Goal: Task Accomplishment & Management: Use online tool/utility

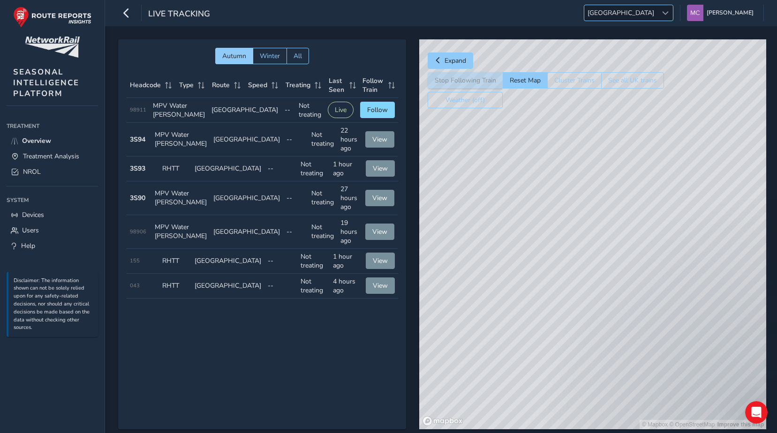
click at [667, 12] on span at bounding box center [665, 13] width 7 height 7
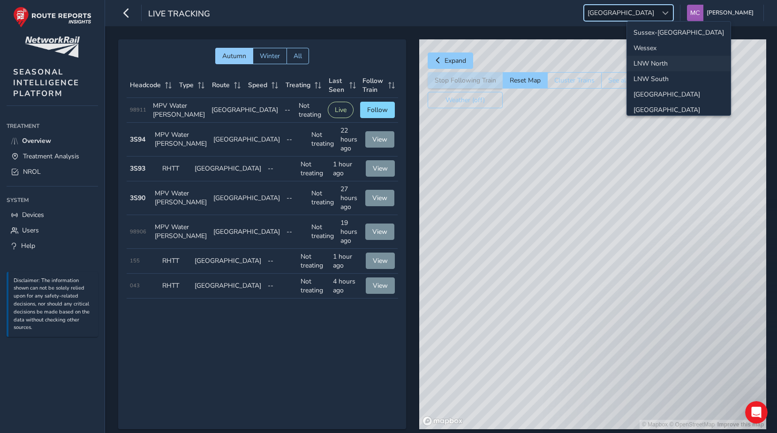
click at [665, 31] on li "Sussex-[GEOGRAPHIC_DATA]" at bounding box center [679, 32] width 104 height 15
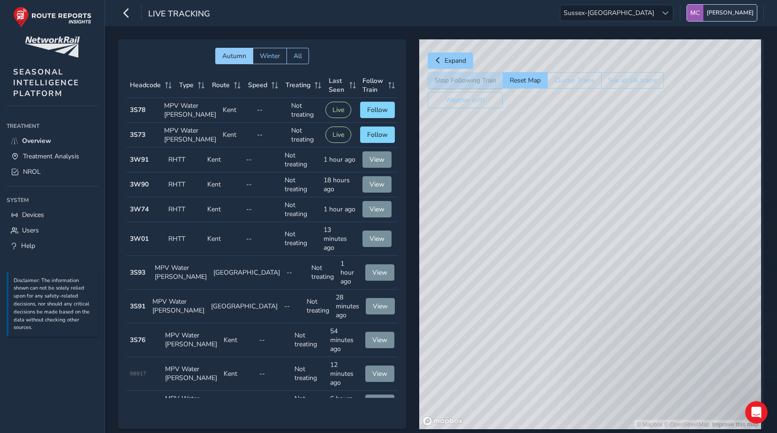
click at [709, 11] on span "[PERSON_NAME]" at bounding box center [730, 13] width 47 height 16
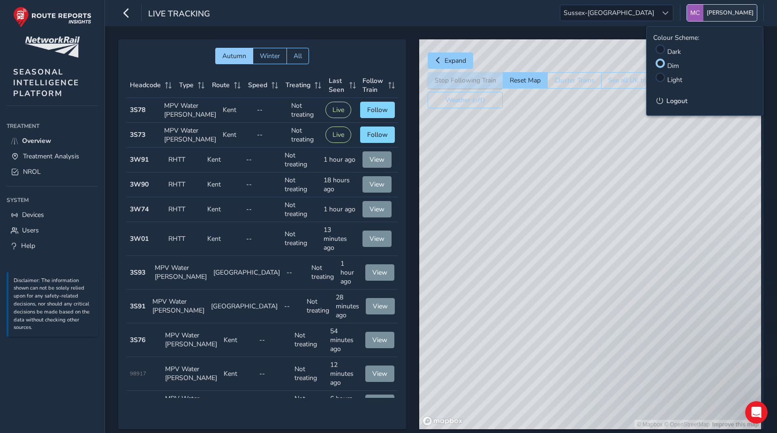
click at [699, 11] on img "button" at bounding box center [695, 13] width 16 height 16
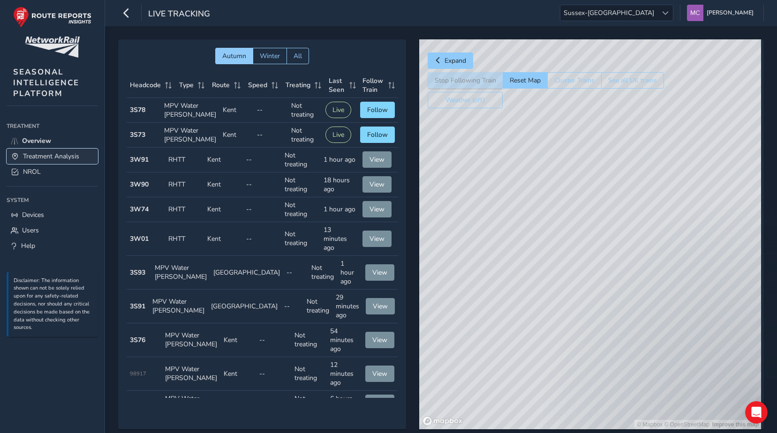
click at [39, 152] on span "Treatment Analysis" at bounding box center [51, 156] width 56 height 9
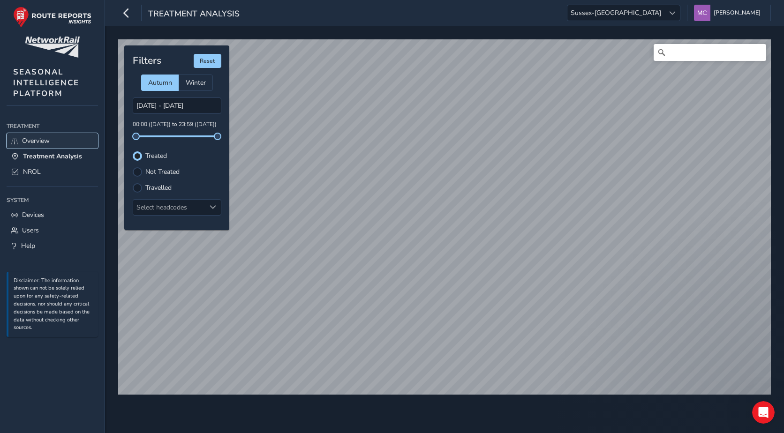
click at [44, 138] on span "Overview" at bounding box center [36, 140] width 28 height 9
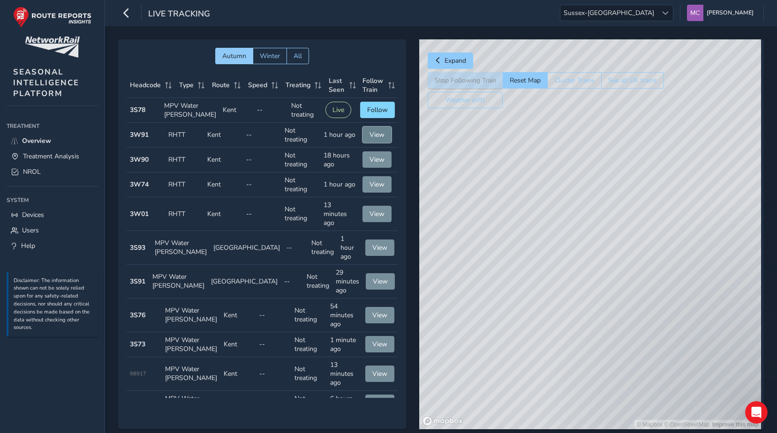
click at [378, 139] on span "View" at bounding box center [376, 134] width 15 height 9
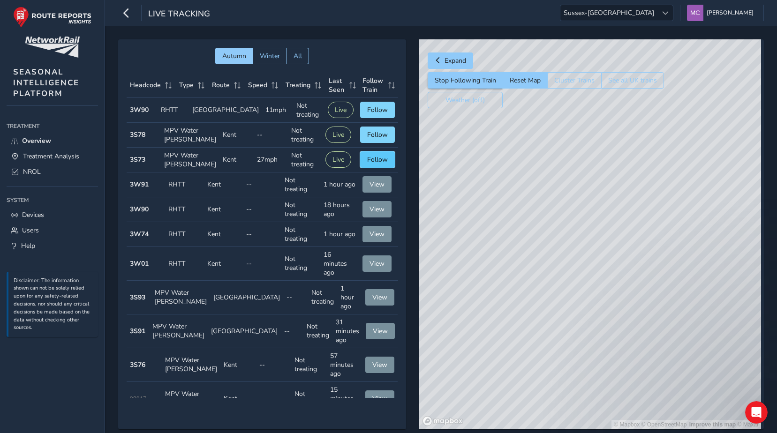
click at [378, 164] on span "Follow" at bounding box center [377, 159] width 21 height 9
